Goal: Find specific page/section: Find specific page/section

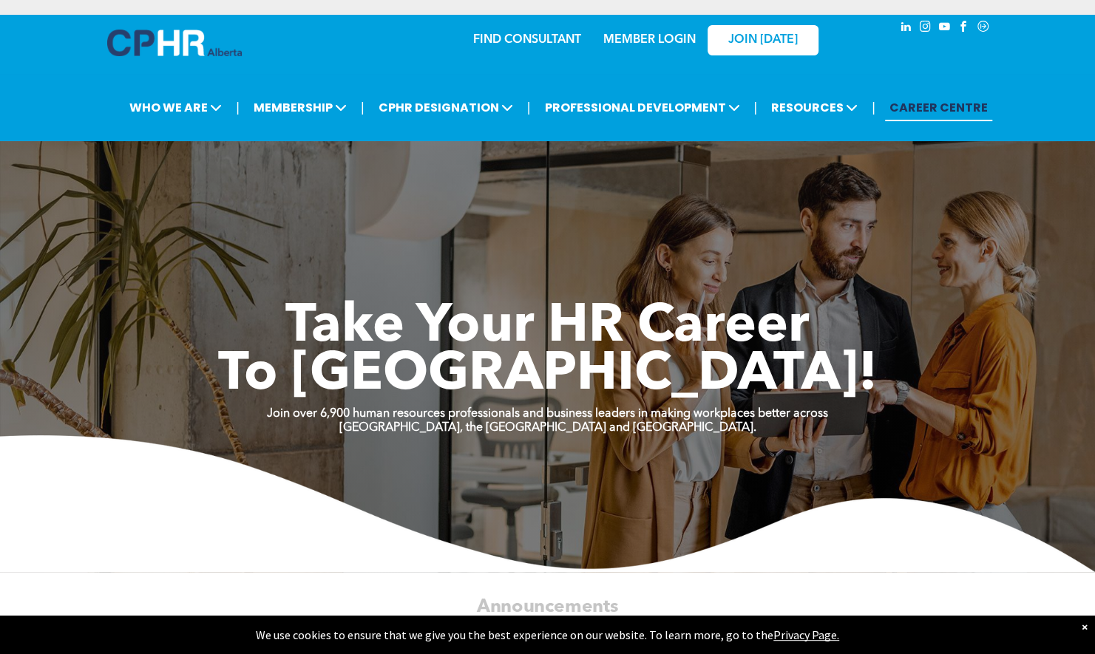
click at [658, 27] on div "MEMBER LOGIN" at bounding box center [649, 35] width 96 height 27
click at [657, 44] on link "MEMBER LOGIN" at bounding box center [649, 40] width 92 height 12
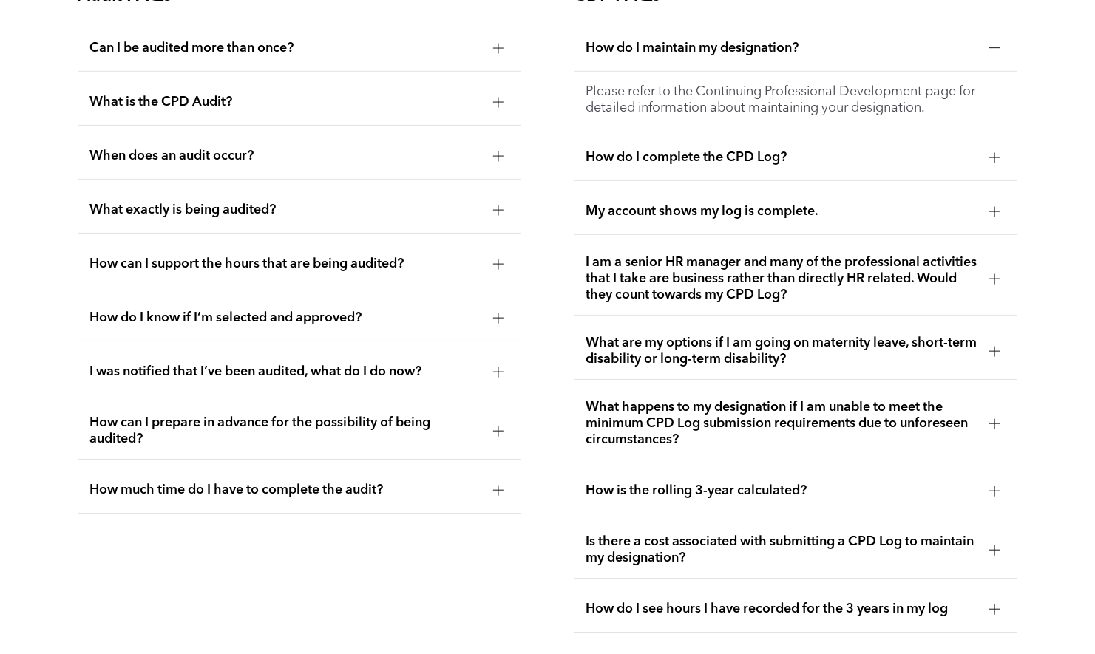
scroll to position [2693, 0]
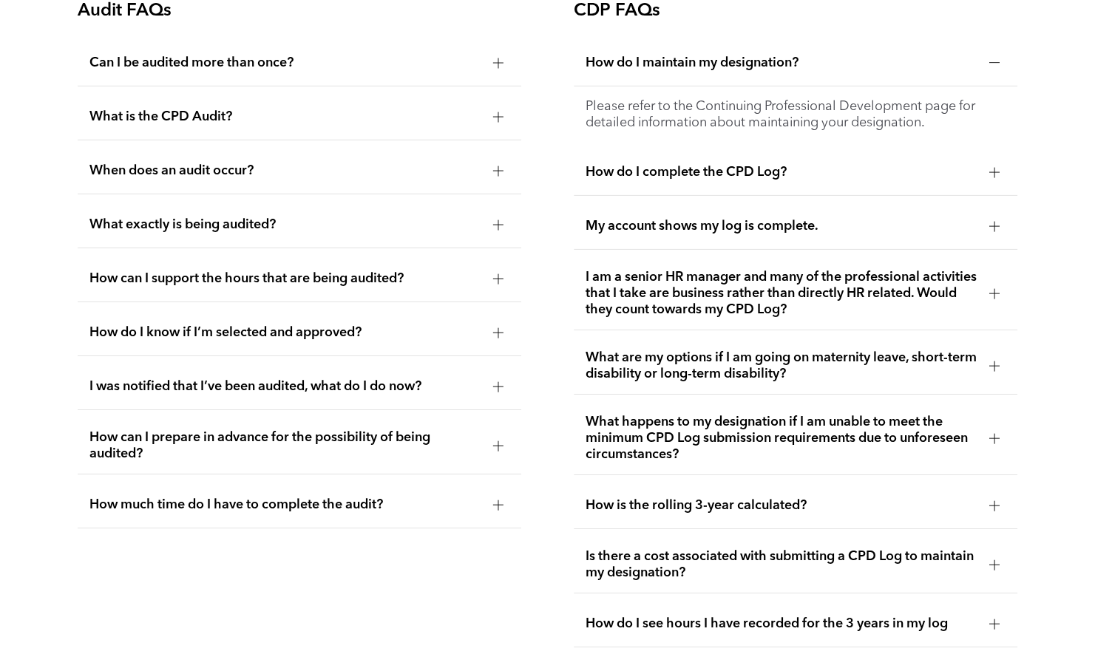
click at [989, 371] on div at bounding box center [994, 366] width 10 height 10
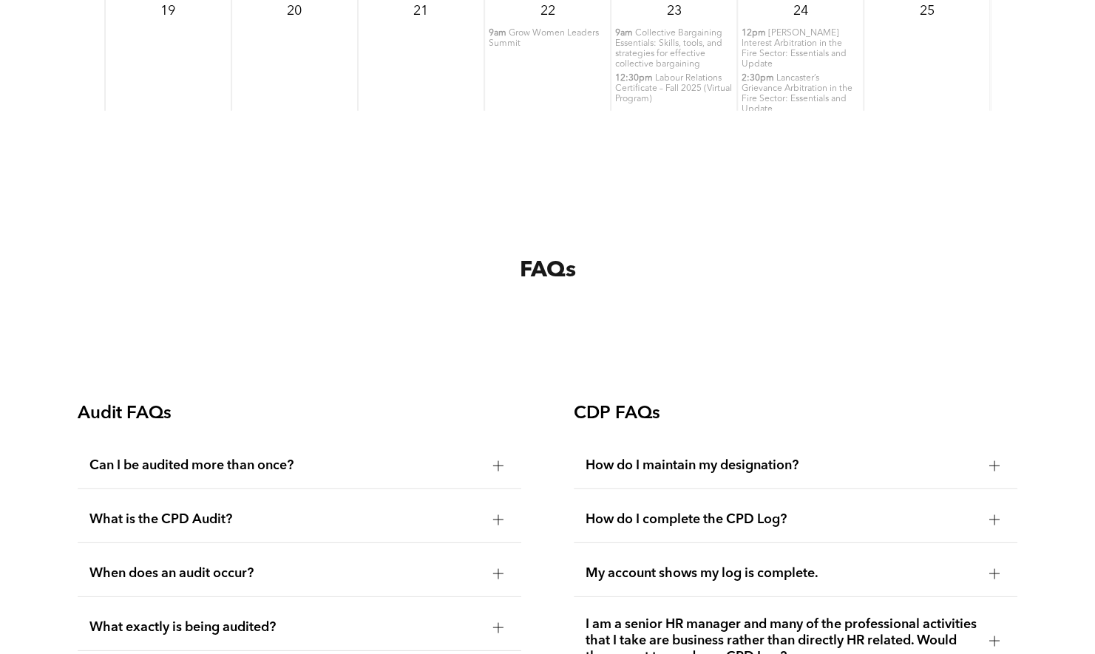
scroll to position [1018, 0]
